Goal: Task Accomplishment & Management: Complete application form

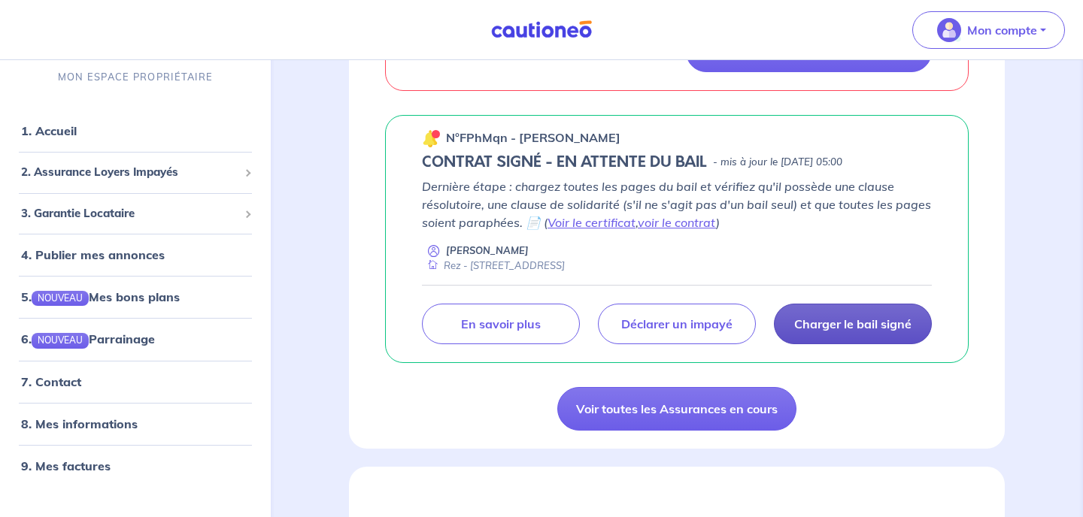
scroll to position [453, 0]
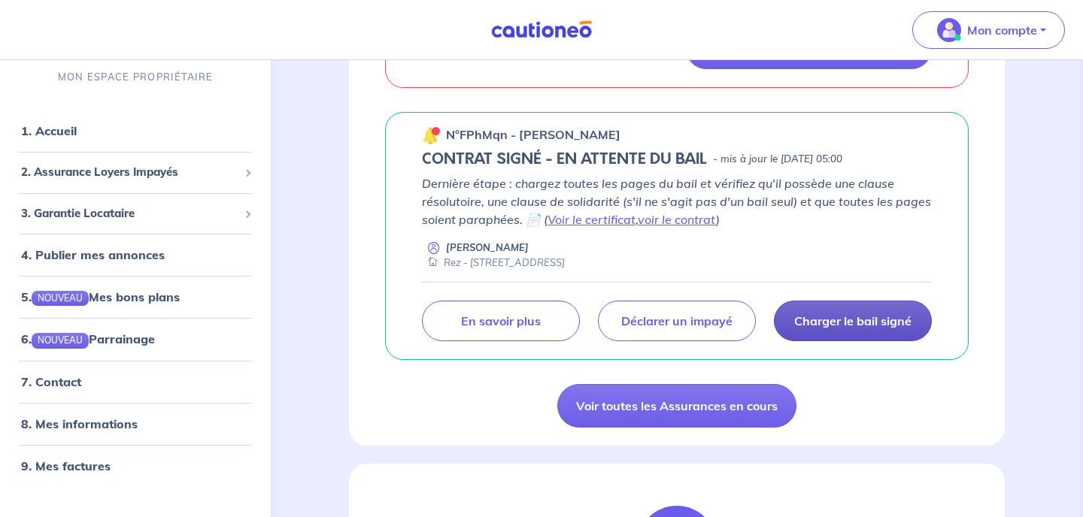
click at [862, 317] on p "Charger le bail signé" at bounding box center [852, 321] width 117 height 15
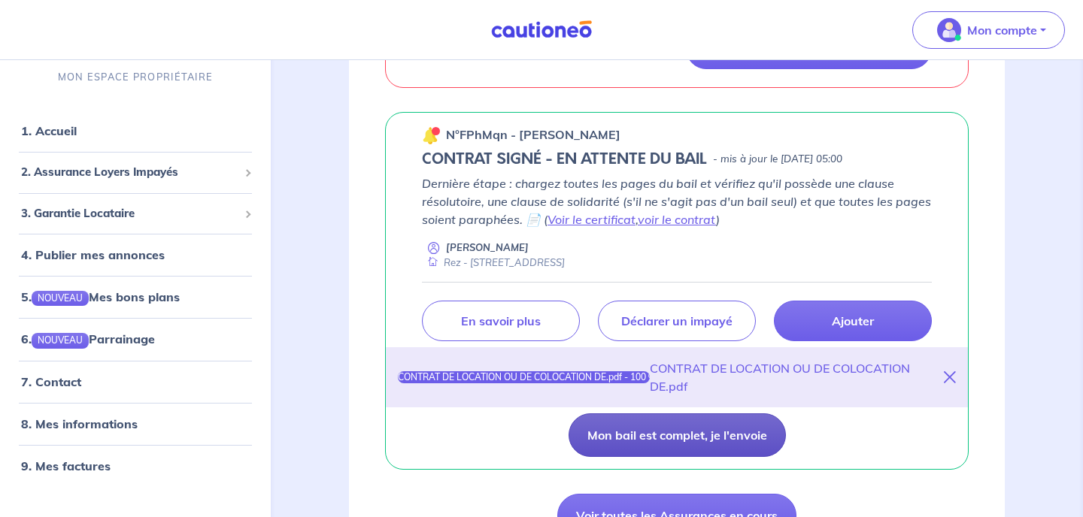
click at [731, 434] on button "Mon bail est complet, je l'envoie" at bounding box center [676, 436] width 217 height 44
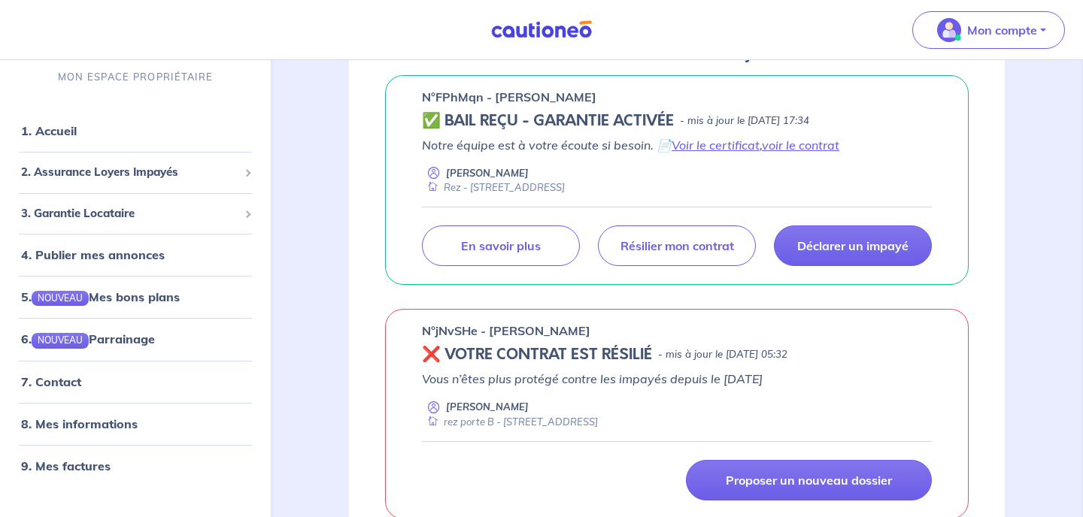
scroll to position [255, 0]
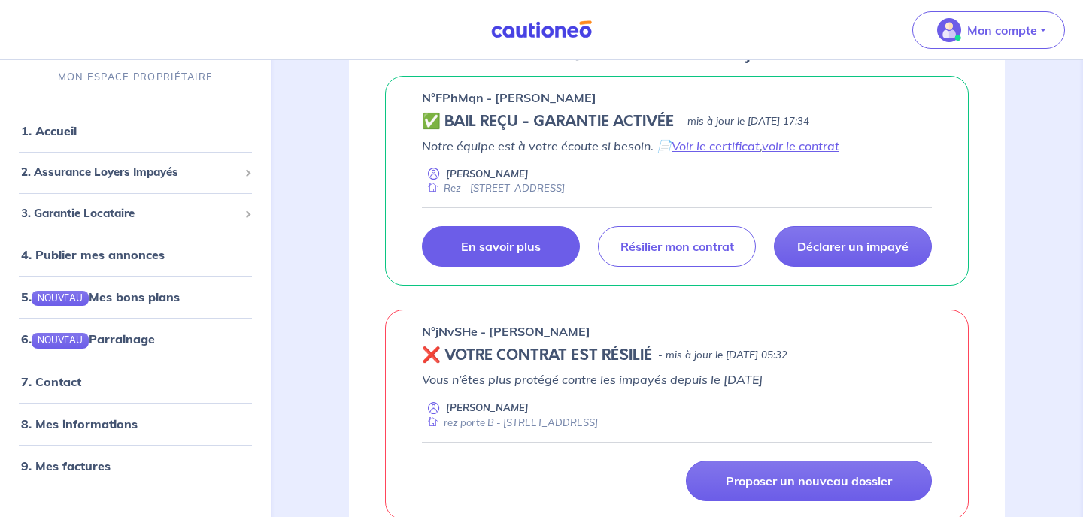
click at [520, 241] on p "En savoir plus" at bounding box center [501, 246] width 80 height 15
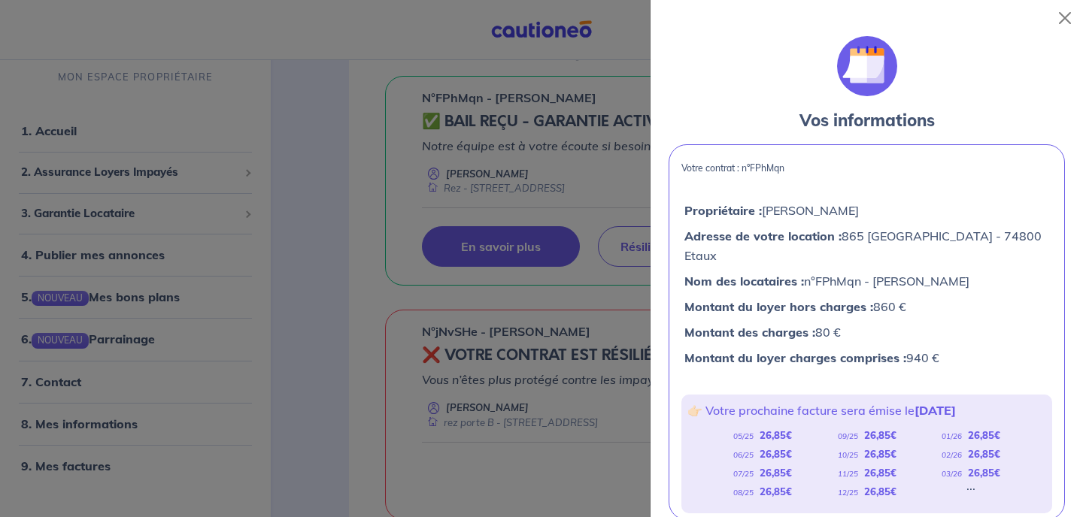
click at [580, 299] on div at bounding box center [541, 258] width 1083 height 517
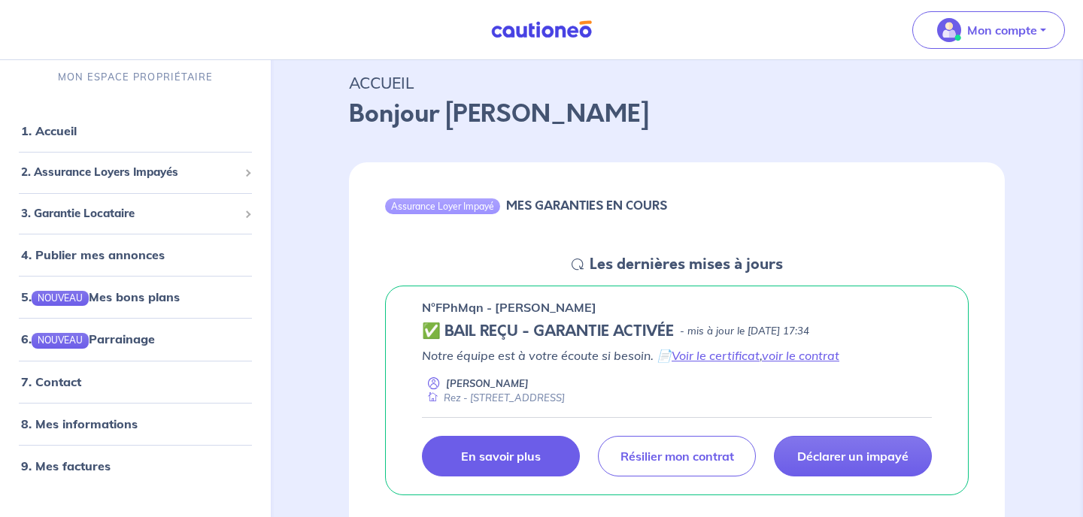
scroll to position [46, 0]
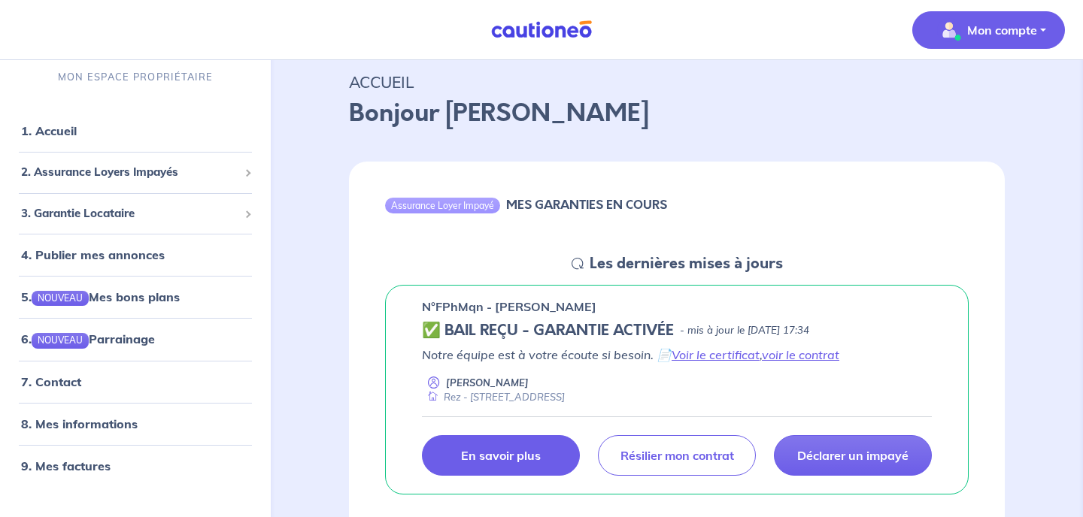
click at [1015, 27] on p "Mon compte" at bounding box center [1002, 30] width 70 height 18
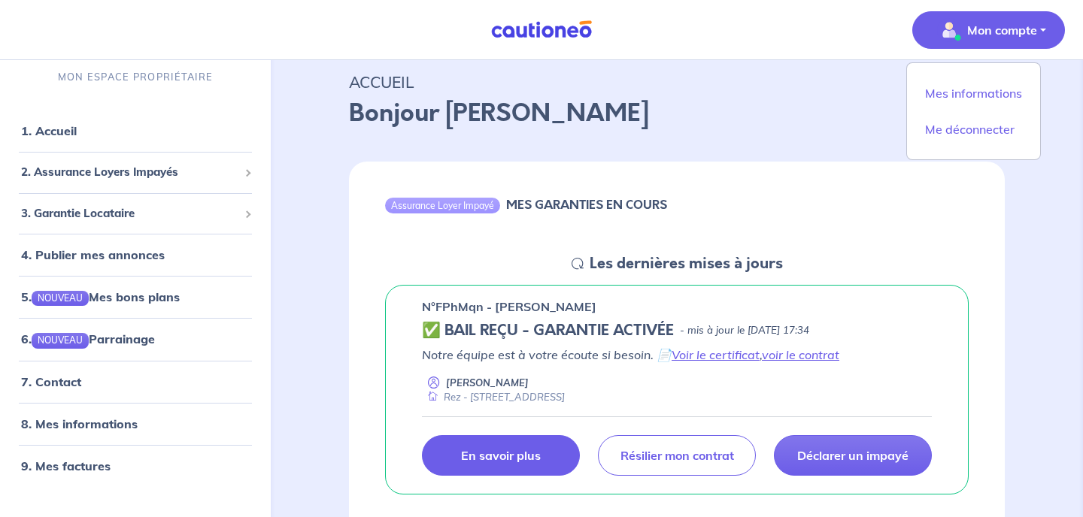
click at [774, 155] on div "Assurance Loyer Impayé MES GARANTIES EN COURS Les dernières mises à jours n°FPh…" at bounding box center [677, 479] width 728 height 671
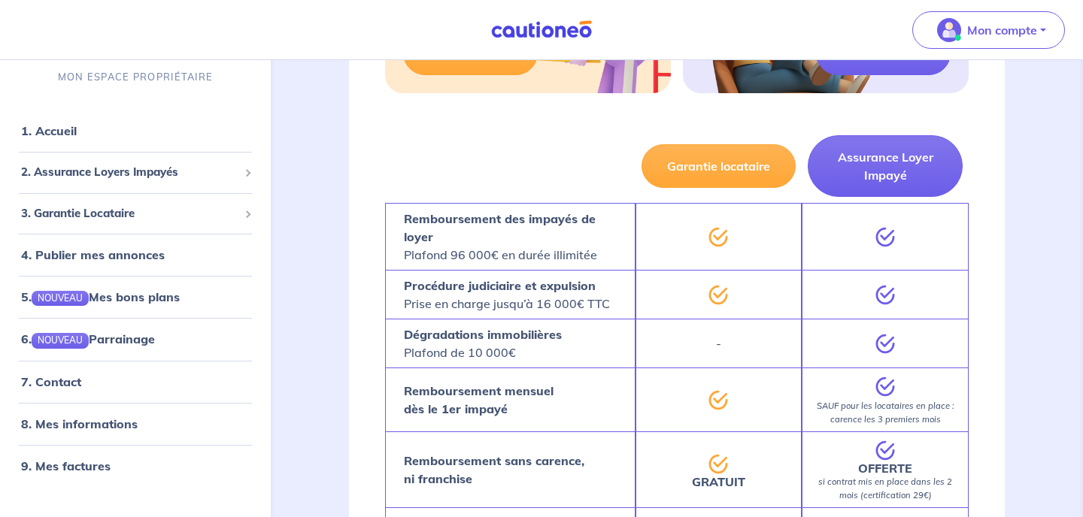
scroll to position [1135, 0]
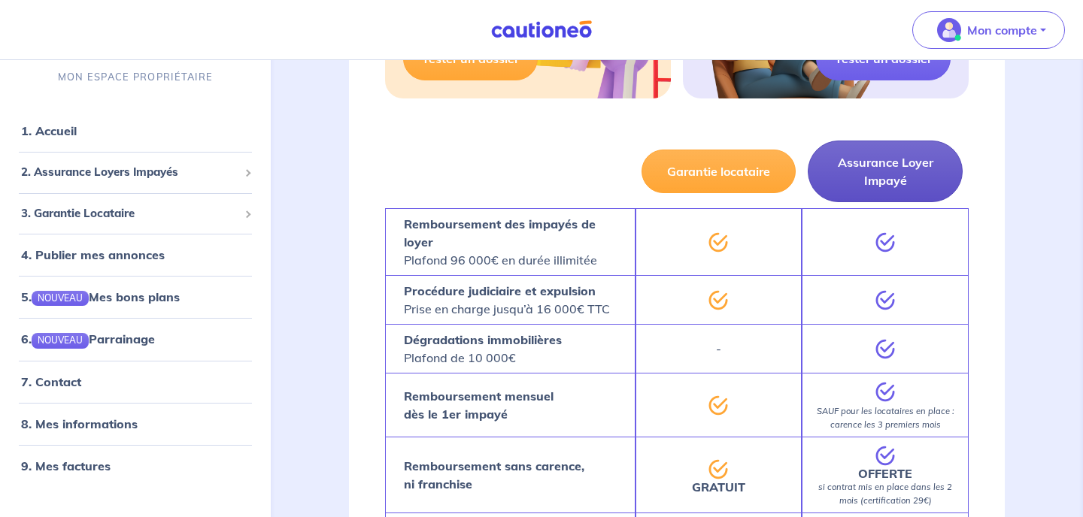
click at [900, 166] on button "Assurance Loyer Impayé" at bounding box center [885, 172] width 155 height 62
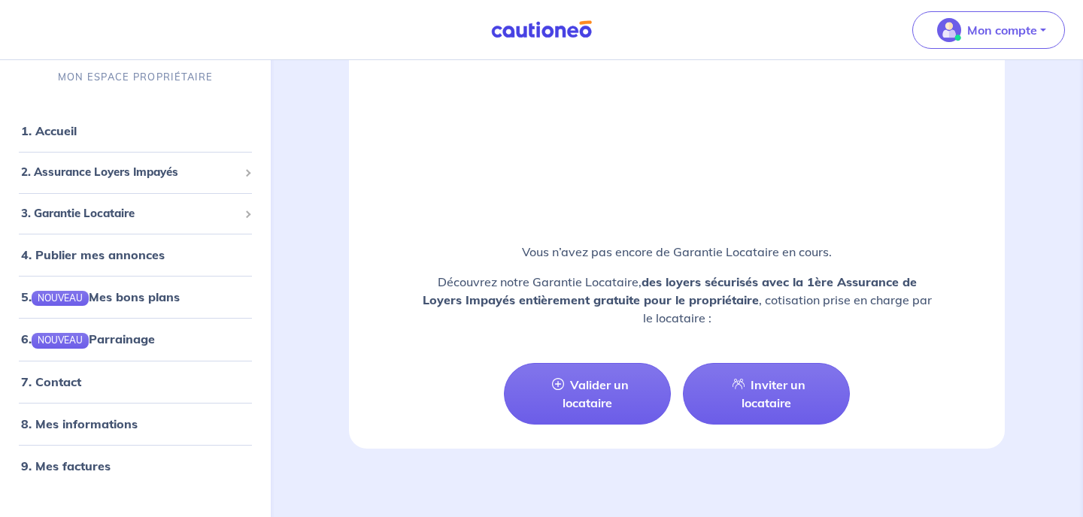
scroll to position [2029, 0]
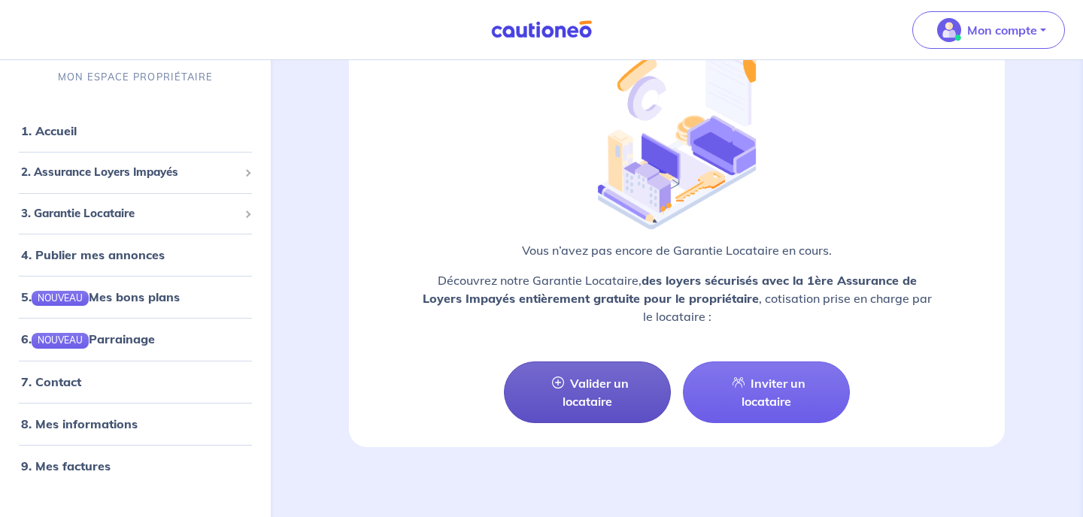
click at [600, 382] on link "Valider un locataire" at bounding box center [587, 393] width 167 height 62
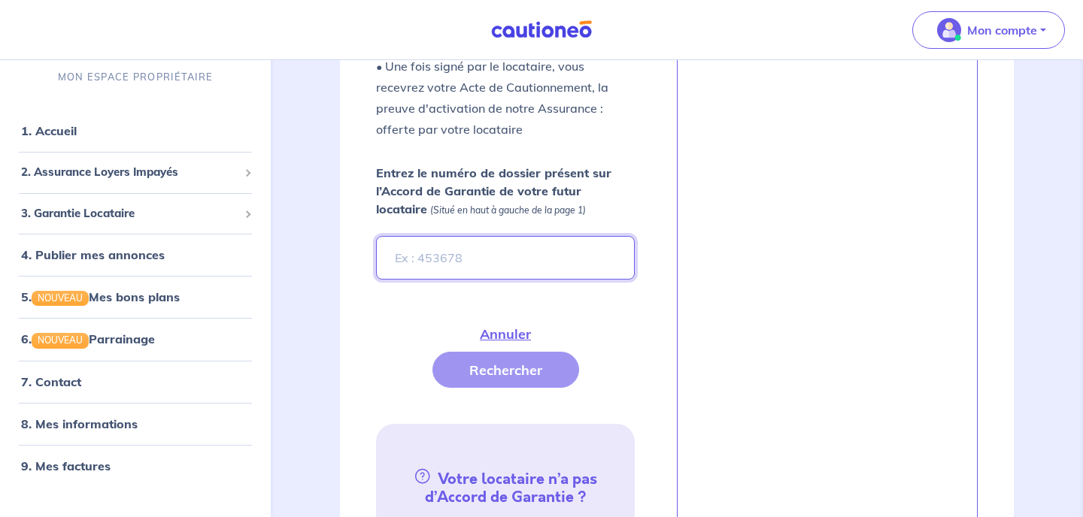
scroll to position [472, 0]
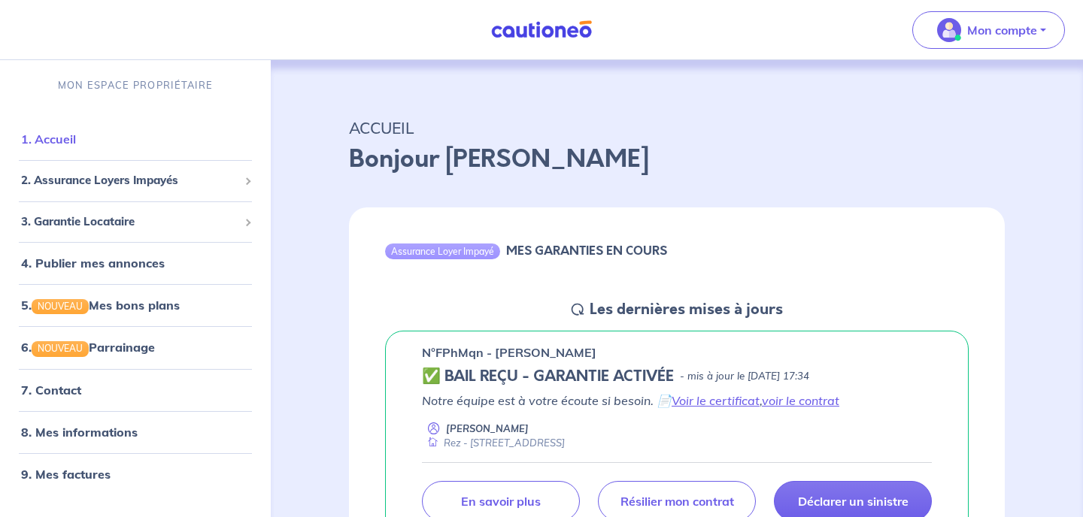
click at [57, 140] on link "1. Accueil" at bounding box center [48, 139] width 55 height 15
click at [128, 217] on span "3. Garantie Locataire" at bounding box center [129, 222] width 217 height 17
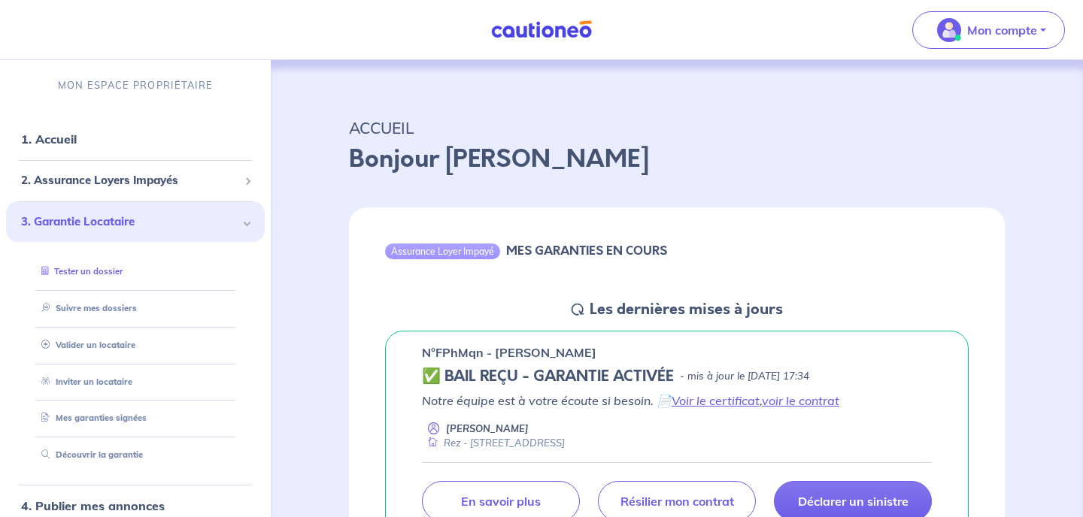
click at [105, 274] on link "Tester un dossier" at bounding box center [78, 271] width 87 height 11
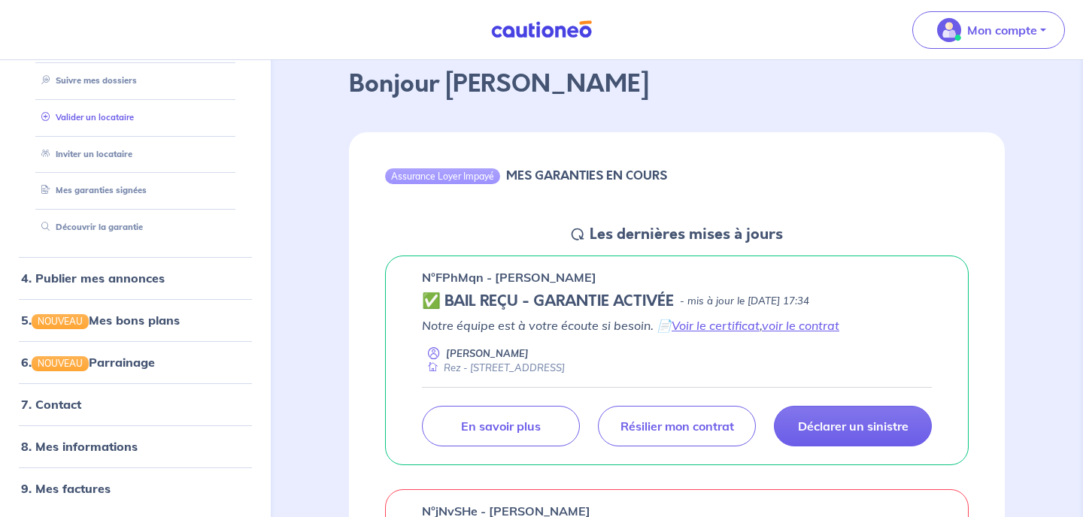
scroll to position [80, 0]
